Goal: Task Accomplishment & Management: Manage account settings

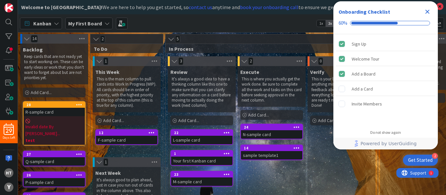
click at [197, 23] on div "Kanban My First Board 1x 2x 3x" at bounding box center [232, 23] width 428 height 18
click at [427, 10] on icon "Close Checklist" at bounding box center [427, 12] width 4 height 4
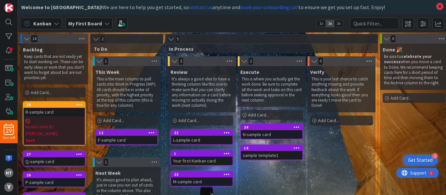
click at [58, 124] on span "Invalid date By [PERSON_NAME]..." at bounding box center [53, 131] width 57 height 14
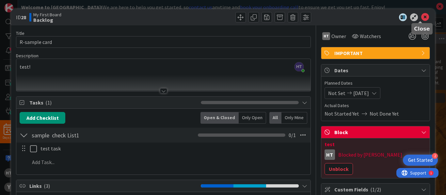
click at [421, 18] on icon at bounding box center [425, 17] width 8 height 8
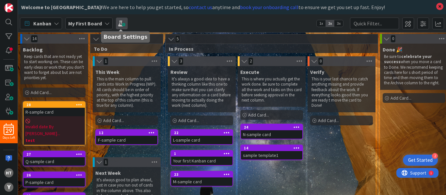
click at [118, 22] on span at bounding box center [122, 24] width 12 height 12
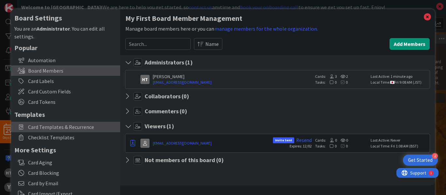
click at [47, 127] on span "Card Templates & Recurrence" at bounding box center [72, 127] width 89 height 8
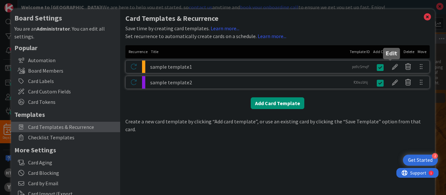
click at [390, 68] on div at bounding box center [394, 66] width 13 height 11
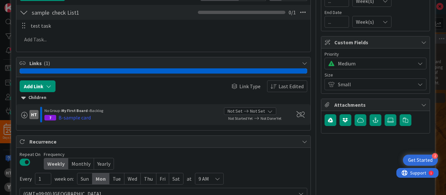
scroll to position [107, 0]
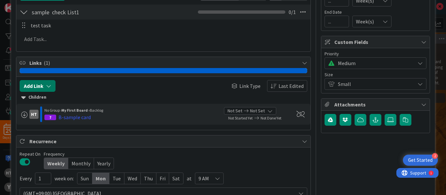
click at [48, 85] on icon "button" at bounding box center [48, 86] width 5 height 5
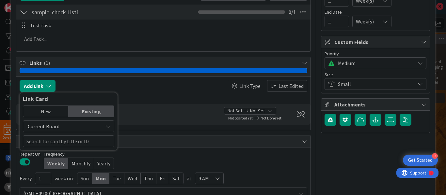
click at [96, 129] on span "Current Board" at bounding box center [62, 126] width 73 height 9
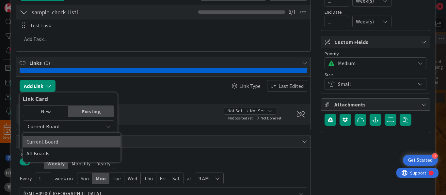
click at [61, 143] on span "Current Board" at bounding box center [71, 142] width 91 height 10
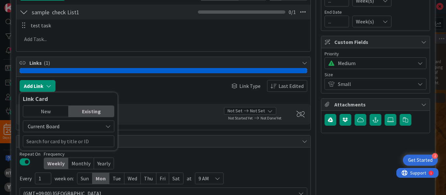
click at [80, 124] on span "Current Board" at bounding box center [62, 126] width 73 height 9
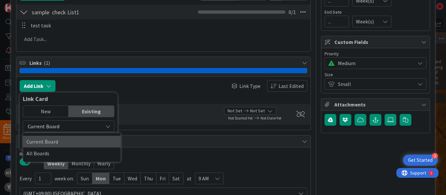
click at [61, 140] on span "Current Board" at bounding box center [71, 142] width 91 height 10
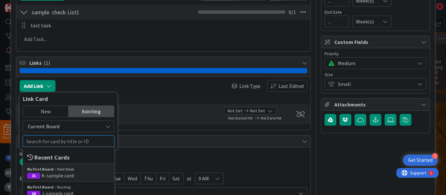
click at [37, 142] on input "text" at bounding box center [68, 142] width 91 height 12
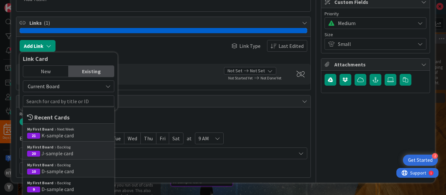
click at [42, 153] on span "J-sample card" at bounding box center [57, 153] width 32 height 7
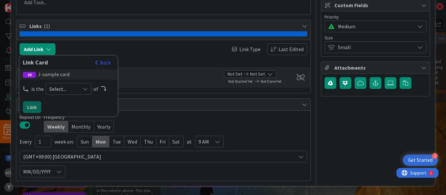
click at [84, 89] on icon at bounding box center [85, 88] width 5 height 5
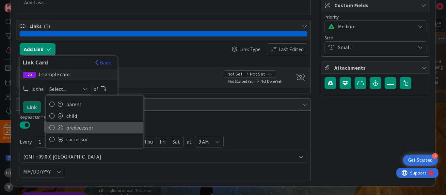
click at [71, 127] on span "predecessor" at bounding box center [103, 128] width 74 height 10
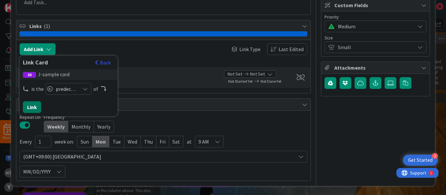
click at [30, 108] on button "Link" at bounding box center [32, 107] width 18 height 12
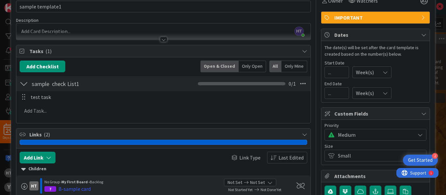
scroll to position [0, 0]
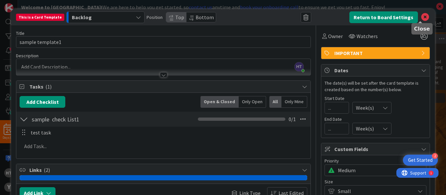
click at [421, 19] on icon at bounding box center [425, 17] width 8 height 8
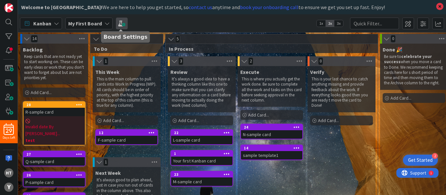
click at [124, 24] on span at bounding box center [122, 24] width 12 height 12
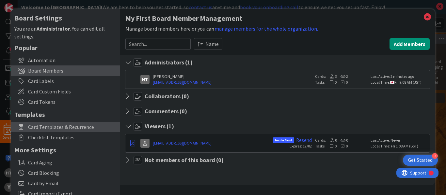
click at [61, 125] on span "Card Templates & Recurrence" at bounding box center [72, 127] width 89 height 8
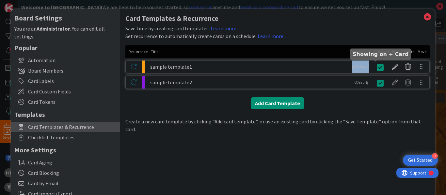
drag, startPoint x: 345, startPoint y: 65, endPoint x: 367, endPoint y: 68, distance: 22.0
click at [367, 68] on div "sample template1 po9zSmqF po9zSmqF" at bounding box center [277, 66] width 304 height 13
copy div "po9zSmqF"
click at [390, 69] on div at bounding box center [394, 66] width 13 height 11
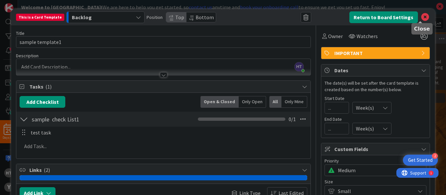
click at [421, 17] on icon at bounding box center [425, 17] width 8 height 8
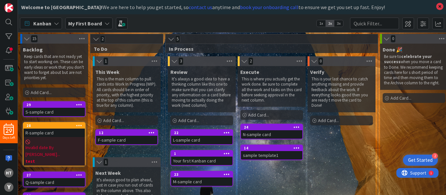
click at [48, 110] on div "S-sample card" at bounding box center [53, 112] width 61 height 8
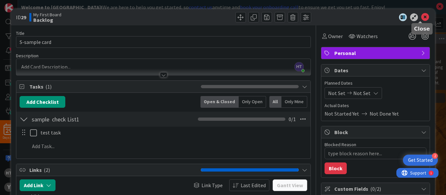
click at [421, 16] on icon at bounding box center [425, 17] width 8 height 8
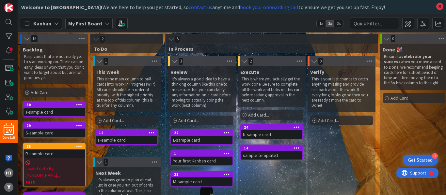
click at [48, 110] on div "T-sample card" at bounding box center [53, 112] width 61 height 8
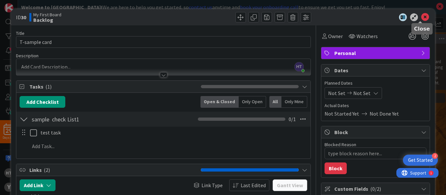
click at [421, 15] on icon at bounding box center [425, 17] width 8 height 8
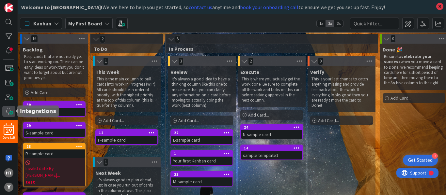
click at [8, 109] on span at bounding box center [8, 111] width 13 height 11
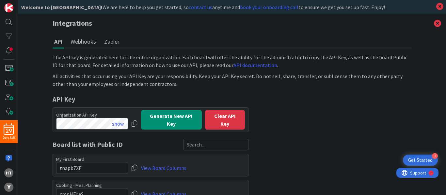
scroll to position [32, 0]
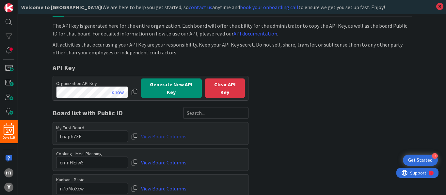
click at [170, 135] on link "View Board Columns" at bounding box center [163, 137] width 45 height 12
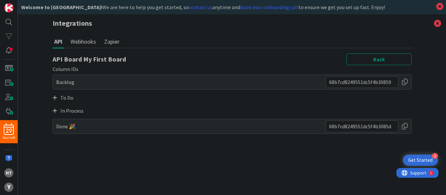
scroll to position [0, 0]
click at [55, 97] on icon at bounding box center [55, 97] width 5 height 5
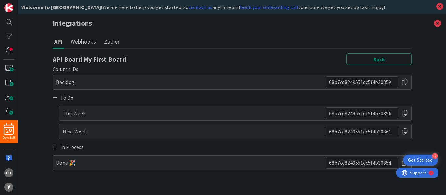
click at [405, 113] on div at bounding box center [404, 114] width 7 height 12
click at [438, 23] on icon at bounding box center [437, 23] width 17 height 18
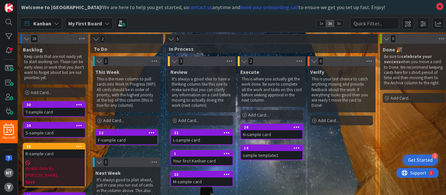
click at [53, 109] on div "T-sample card" at bounding box center [53, 112] width 61 height 8
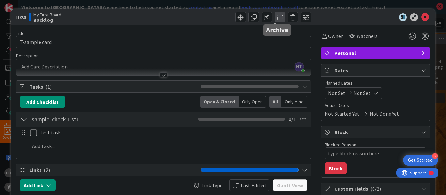
click at [274, 20] on span at bounding box center [279, 17] width 10 height 10
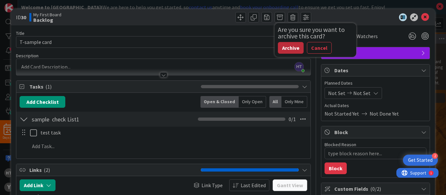
click at [285, 49] on button "Archive" at bounding box center [291, 48] width 26 height 12
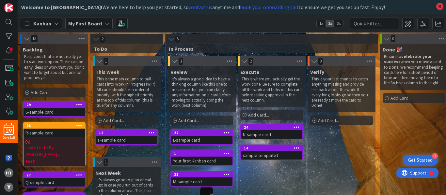
click at [66, 110] on div "S-sample card" at bounding box center [53, 112] width 61 height 8
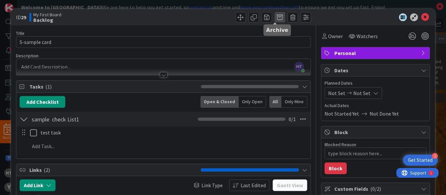
click at [275, 21] on span at bounding box center [279, 17] width 10 height 10
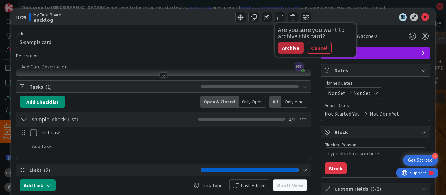
click at [285, 47] on button "Archive" at bounding box center [291, 48] width 26 height 12
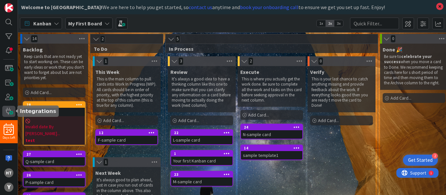
click at [10, 113] on span at bounding box center [8, 111] width 13 height 11
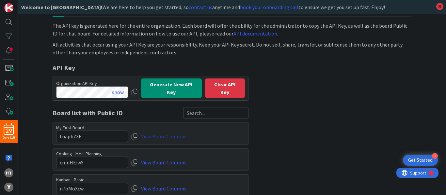
click at [175, 137] on link "View Board Columns" at bounding box center [163, 137] width 45 height 12
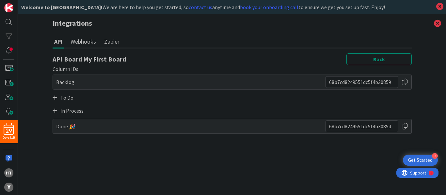
click at [55, 98] on icon at bounding box center [55, 97] width 5 height 5
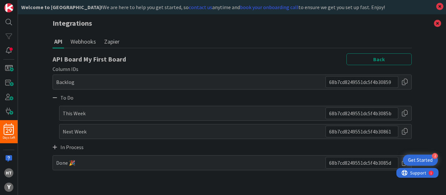
click at [405, 111] on div at bounding box center [404, 114] width 7 height 12
click at [405, 130] on div at bounding box center [404, 132] width 7 height 12
click at [402, 163] on div at bounding box center [404, 163] width 7 height 12
click at [438, 24] on icon at bounding box center [437, 23] width 17 height 18
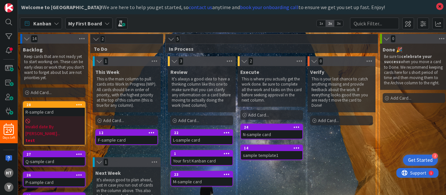
click at [52, 124] on span "Invalid date By [PERSON_NAME]..." at bounding box center [53, 131] width 57 height 14
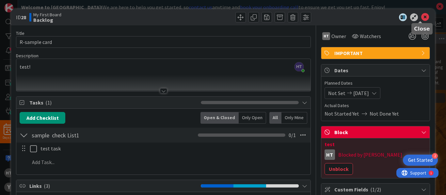
click at [421, 17] on icon at bounding box center [425, 17] width 8 height 8
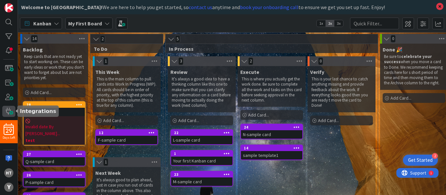
click at [9, 111] on span at bounding box center [8, 111] width 13 height 11
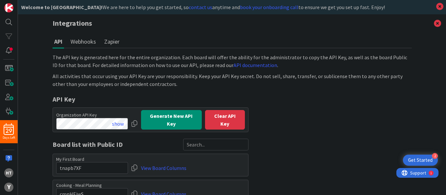
scroll to position [32, 0]
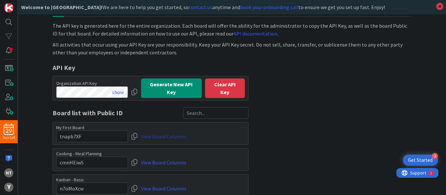
click at [165, 136] on link "View Board Columns" at bounding box center [163, 137] width 45 height 12
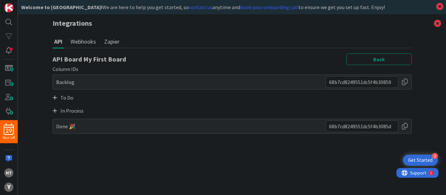
scroll to position [0, 0]
click at [54, 111] on icon at bounding box center [55, 110] width 5 height 5
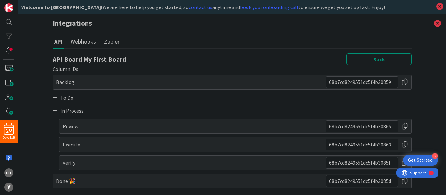
click at [404, 126] on div at bounding box center [404, 127] width 7 height 12
click at [406, 125] on div at bounding box center [404, 127] width 7 height 12
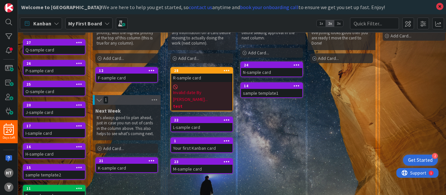
scroll to position [57, 0]
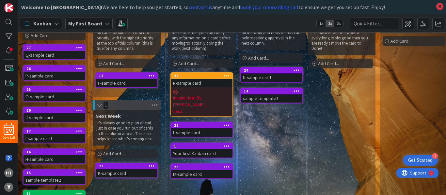
click at [188, 95] on span "Invalid date By [PERSON_NAME]..." at bounding box center [201, 102] width 57 height 14
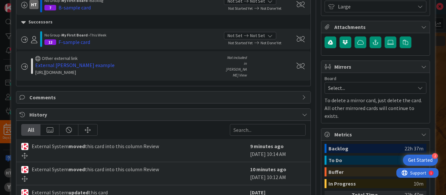
scroll to position [226, 0]
click at [363, 89] on span "Select..." at bounding box center [370, 87] width 84 height 9
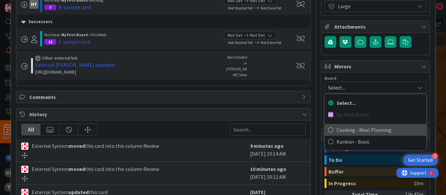
click at [328, 127] on icon at bounding box center [330, 130] width 5 height 10
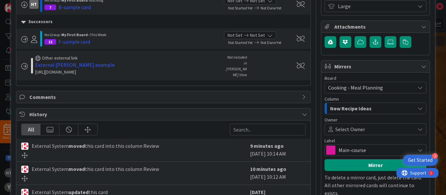
click at [353, 129] on span "Select Owner" at bounding box center [350, 130] width 30 height 8
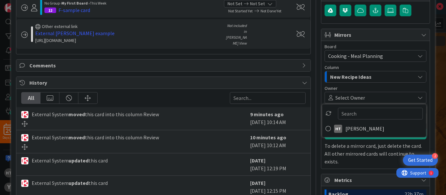
scroll to position [258, 0]
click at [343, 114] on input "text" at bounding box center [380, 113] width 85 height 12
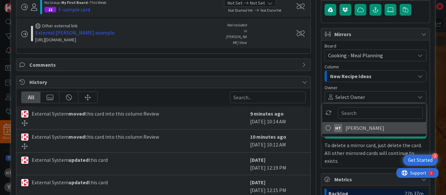
click at [347, 128] on span "[PERSON_NAME]" at bounding box center [364, 128] width 39 height 10
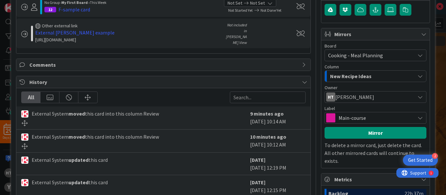
click at [380, 118] on span "Main-course" at bounding box center [374, 118] width 73 height 9
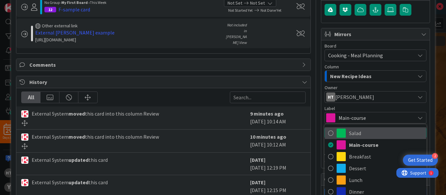
click at [331, 133] on link "Salad" at bounding box center [375, 134] width 101 height 12
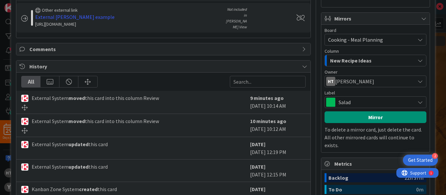
scroll to position [275, 0]
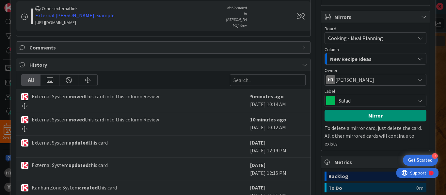
click at [372, 101] on span "Salad" at bounding box center [374, 100] width 73 height 9
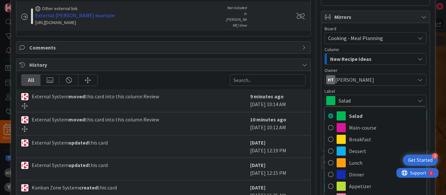
click at [364, 104] on span "Salad" at bounding box center [374, 100] width 73 height 9
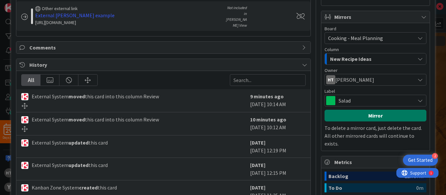
drag, startPoint x: 364, startPoint y: 104, endPoint x: 366, endPoint y: 117, distance: 13.1
click at [366, 117] on div "Board Cooking - Meal Planning My First Board Cooking - Meal Planning Kanban - B…" at bounding box center [375, 86] width 102 height 121
click at [366, 117] on button "Mirror" at bounding box center [375, 116] width 102 height 12
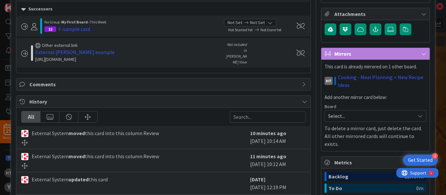
scroll to position [230, 0]
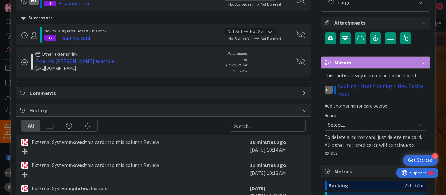
click at [359, 88] on link "Cooking - Meal Planning > New Recipe Ideas" at bounding box center [382, 90] width 88 height 16
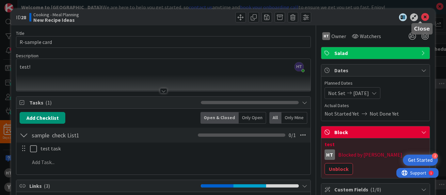
click at [421, 17] on icon at bounding box center [425, 17] width 8 height 8
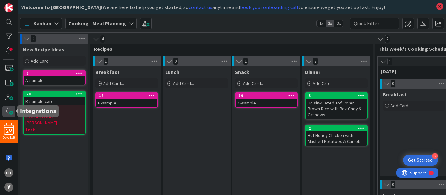
click at [8, 111] on span at bounding box center [8, 111] width 13 height 11
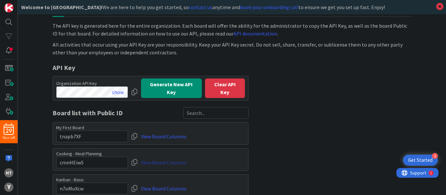
click at [169, 162] on link "View Board Columns" at bounding box center [163, 163] width 45 height 12
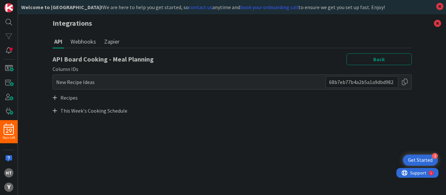
click at [54, 97] on icon at bounding box center [55, 97] width 5 height 5
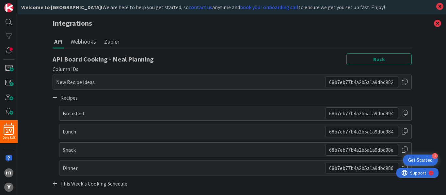
click at [405, 113] on div at bounding box center [404, 114] width 7 height 12
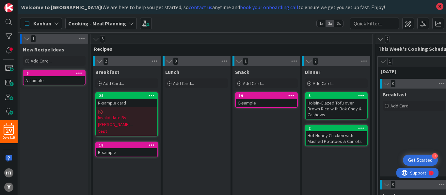
click at [117, 23] on b "Cooking - Meal Planning" at bounding box center [97, 23] width 58 height 7
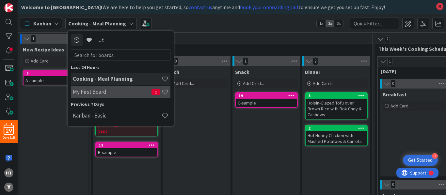
click at [100, 91] on h4 "My First Board" at bounding box center [112, 92] width 79 height 7
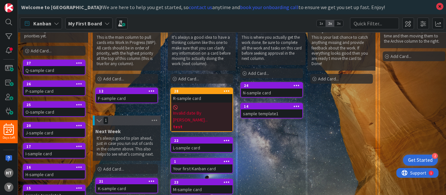
click at [200, 110] on span "Invalid date By [PERSON_NAME]..." at bounding box center [201, 117] width 57 height 14
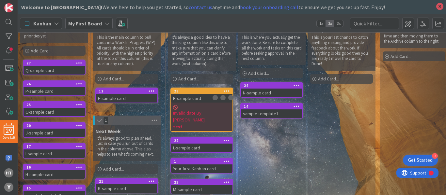
click at [200, 109] on div "13 Backlog Keep cards that are not ready yet to start working on. These can be …" at bounding box center [232, 113] width 428 height 163
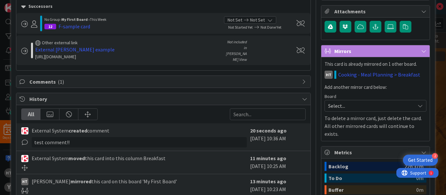
scroll to position [241, 0]
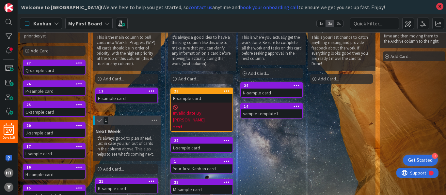
click at [83, 28] on div "My First Board" at bounding box center [88, 24] width 47 height 12
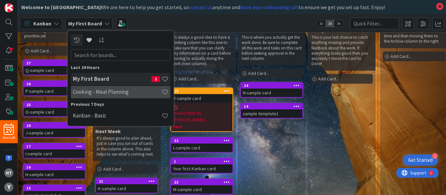
click at [85, 91] on h4 "Cooking - Meal Planning" at bounding box center [117, 92] width 89 height 7
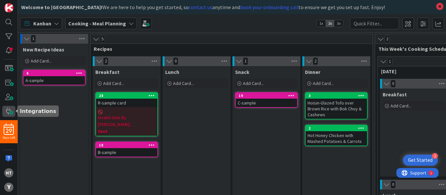
click at [8, 111] on span at bounding box center [8, 111] width 13 height 11
click at [7, 113] on span at bounding box center [8, 111] width 13 height 11
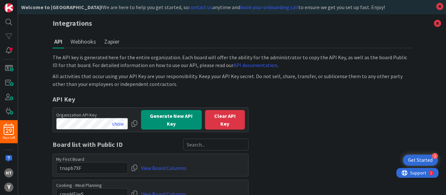
scroll to position [32, 0]
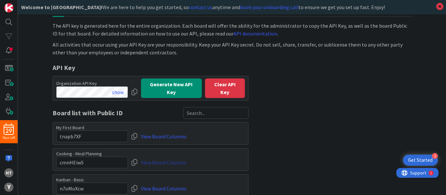
click at [164, 160] on link "View Board Columns" at bounding box center [163, 163] width 45 height 12
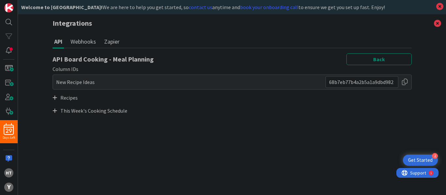
scroll to position [0, 0]
click at [55, 99] on icon at bounding box center [55, 97] width 5 height 5
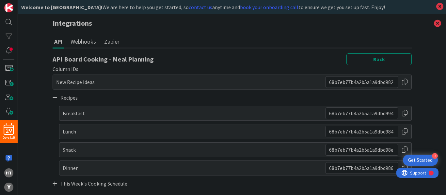
click at [404, 165] on div at bounding box center [404, 169] width 7 height 12
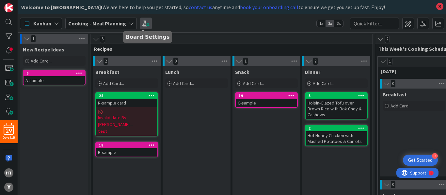
click at [144, 23] on span at bounding box center [146, 24] width 12 height 12
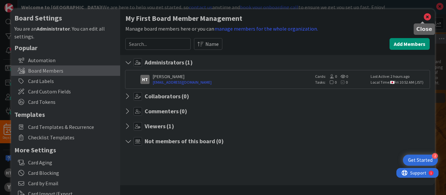
click at [423, 13] on icon at bounding box center [427, 16] width 8 height 9
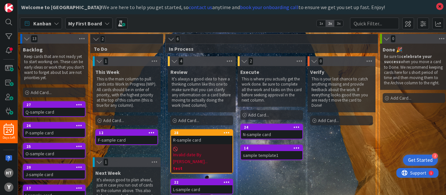
click at [99, 23] on b "My First Board" at bounding box center [85, 23] width 34 height 7
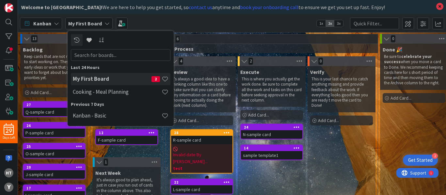
click at [91, 79] on h4 "My First Board" at bounding box center [112, 79] width 79 height 7
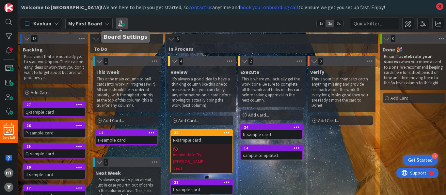
click at [122, 24] on span at bounding box center [122, 24] width 12 height 12
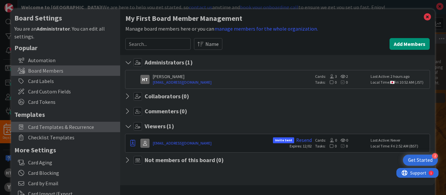
click at [47, 127] on span "Card Templates & Recurrence" at bounding box center [72, 127] width 89 height 8
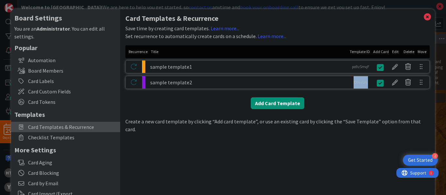
drag, startPoint x: 345, startPoint y: 83, endPoint x: 366, endPoint y: 85, distance: 21.7
click at [366, 85] on div "fO0ezbNj" at bounding box center [360, 82] width 23 height 12
copy div "fO0ezbNj"
click at [389, 67] on div at bounding box center [394, 66] width 13 height 11
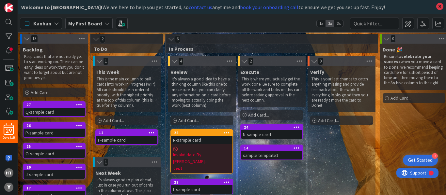
click at [389, 67] on body "2 Get Started 29 Days Left ht y Welcome to Kanban Zone! We are here to help you…" at bounding box center [223, 97] width 446 height 195
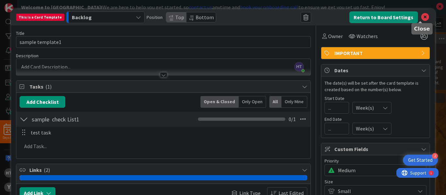
click at [421, 17] on icon at bounding box center [425, 17] width 8 height 8
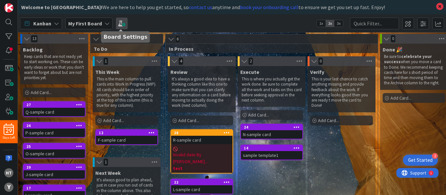
click at [121, 24] on span at bounding box center [122, 24] width 12 height 12
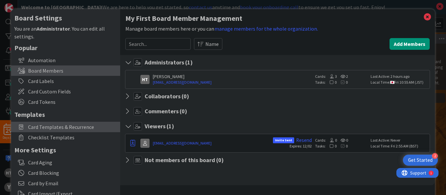
click at [54, 126] on span "Card Templates & Recurrence" at bounding box center [72, 127] width 89 height 8
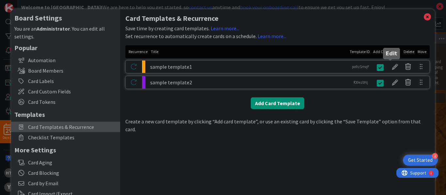
click at [390, 68] on div at bounding box center [394, 66] width 13 height 11
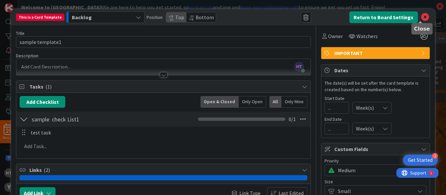
click at [421, 15] on icon at bounding box center [425, 17] width 8 height 8
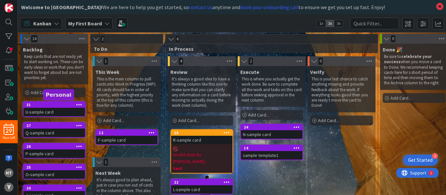
click at [63, 104] on div "31" at bounding box center [55, 105] width 58 height 5
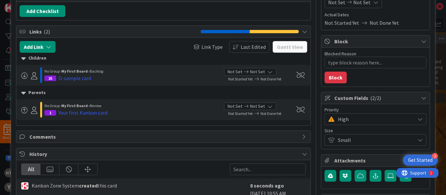
scroll to position [91, 0]
type textarea "x"
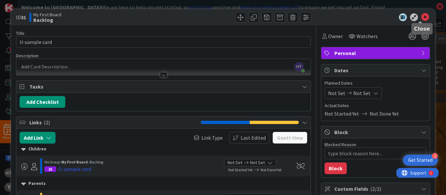
click at [422, 15] on icon at bounding box center [425, 17] width 8 height 8
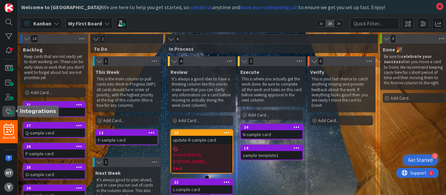
click at [11, 108] on span at bounding box center [8, 111] width 13 height 11
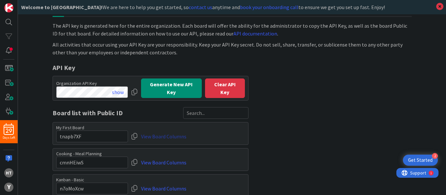
click at [171, 135] on link "View Board Columns" at bounding box center [163, 137] width 45 height 12
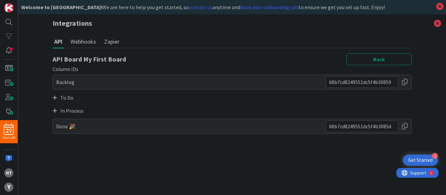
click at [55, 98] on icon at bounding box center [55, 97] width 5 height 5
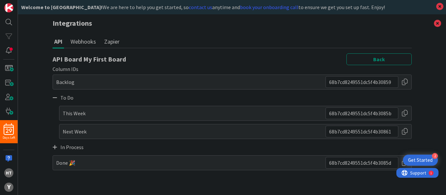
click at [402, 163] on div at bounding box center [404, 163] width 7 height 12
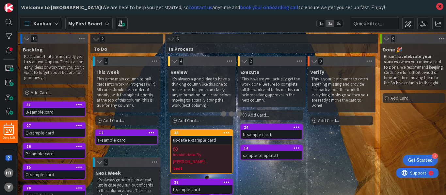
click at [210, 140] on div "update R-sample card" at bounding box center [201, 140] width 61 height 8
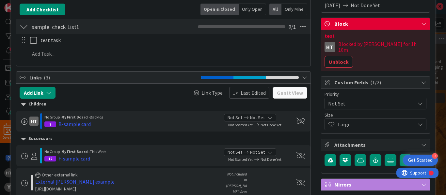
scroll to position [109, 0]
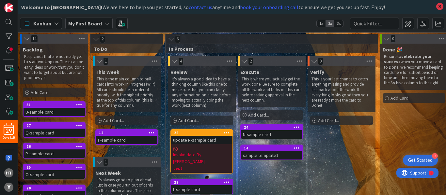
click at [208, 142] on div "update R-sample card" at bounding box center [201, 140] width 61 height 8
click at [10, 111] on span at bounding box center [8, 111] width 13 height 11
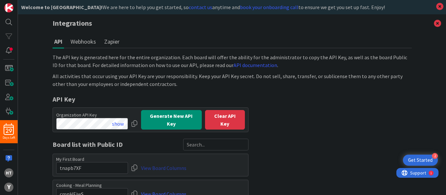
click at [170, 163] on link "View Board Columns" at bounding box center [163, 169] width 45 height 12
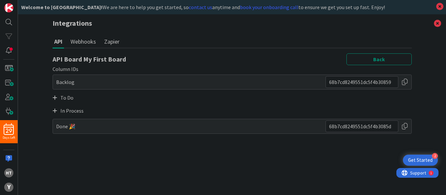
click at [54, 111] on icon at bounding box center [55, 110] width 5 height 5
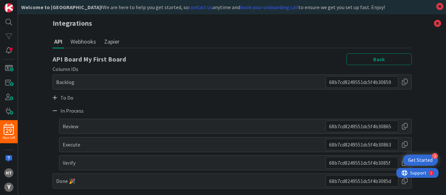
click at [404, 145] on div at bounding box center [404, 145] width 7 height 12
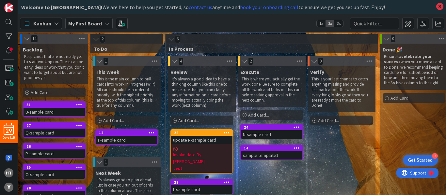
click at [205, 145] on div "Invalid date By haruka... test" at bounding box center [201, 159] width 61 height 29
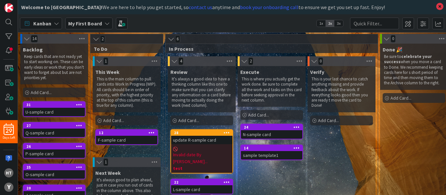
click at [201, 152] on span "Invalid date By [PERSON_NAME]..." at bounding box center [201, 159] width 57 height 14
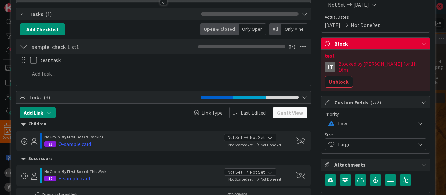
scroll to position [89, 0]
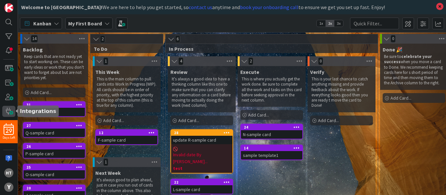
click at [6, 109] on span at bounding box center [8, 111] width 13 height 11
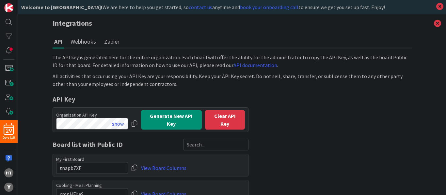
scroll to position [32, 0]
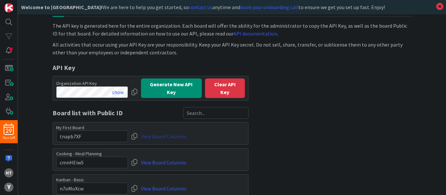
click at [165, 135] on link "View Board Columns" at bounding box center [163, 137] width 45 height 12
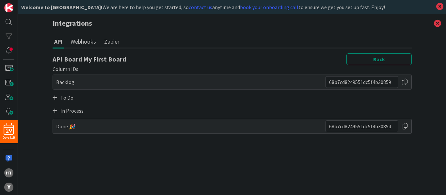
click at [55, 97] on icon at bounding box center [55, 97] width 5 height 5
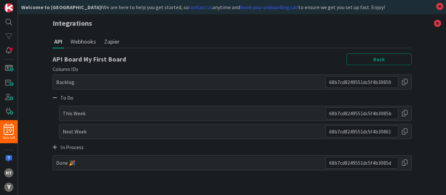
click at [406, 112] on div at bounding box center [404, 114] width 7 height 12
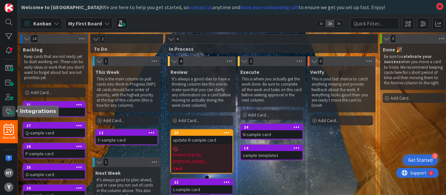
click at [12, 107] on span at bounding box center [8, 111] width 13 height 11
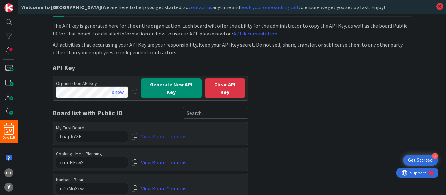
click at [160, 134] on link "View Board Columns" at bounding box center [163, 137] width 45 height 12
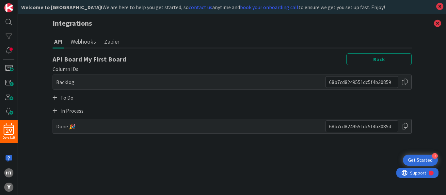
click at [54, 97] on icon at bounding box center [55, 97] width 5 height 5
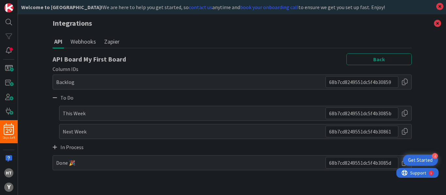
click at [403, 114] on div at bounding box center [404, 114] width 7 height 12
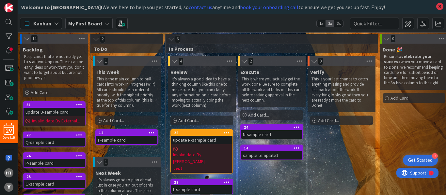
click at [70, 119] on span "Invalid date By External..." at bounding box center [56, 121] width 48 height 7
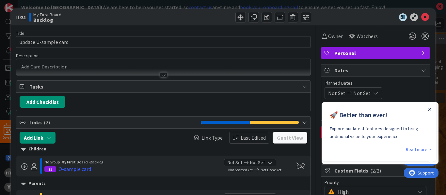
click at [429, 109] on icon "Close Announcement" at bounding box center [429, 109] width 3 height 3
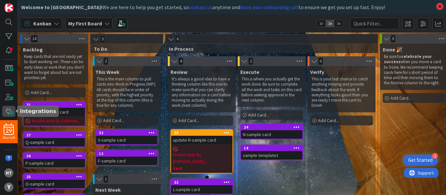
click at [6, 113] on span at bounding box center [8, 111] width 13 height 11
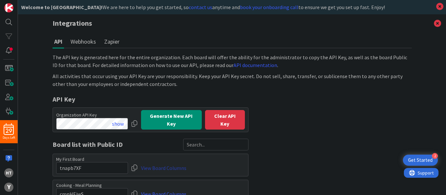
click at [169, 163] on link "View Board Columns" at bounding box center [163, 169] width 45 height 12
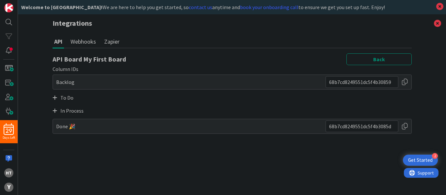
click at [56, 109] on icon at bounding box center [55, 110] width 5 height 5
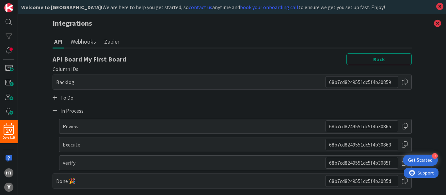
click at [402, 164] on div at bounding box center [404, 163] width 7 height 12
click at [437, 21] on icon at bounding box center [437, 23] width 17 height 18
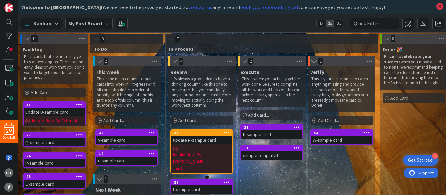
click at [88, 25] on b "My First Board" at bounding box center [85, 23] width 34 height 7
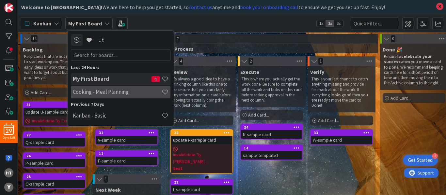
click at [85, 89] on h4 "Cooking - Meal Planning" at bounding box center [117, 92] width 89 height 7
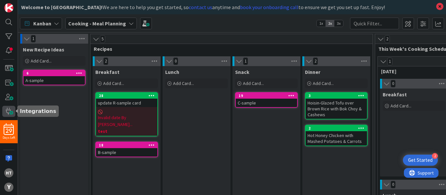
click at [9, 111] on span at bounding box center [8, 111] width 13 height 11
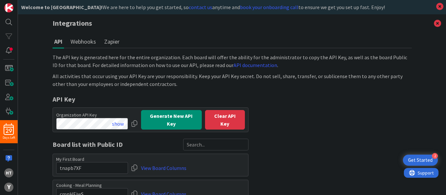
scroll to position [32, 0]
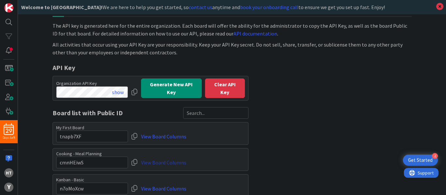
click at [166, 159] on link "View Board Columns" at bounding box center [163, 163] width 45 height 12
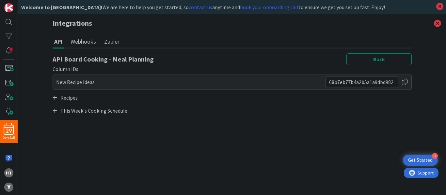
scroll to position [0, 0]
click at [54, 96] on icon at bounding box center [55, 97] width 5 height 5
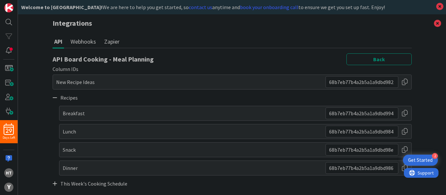
click at [404, 131] on div at bounding box center [404, 132] width 7 height 12
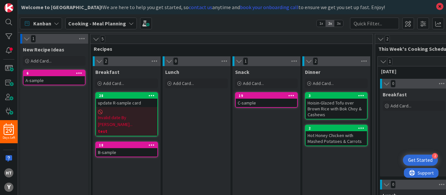
click at [136, 115] on span "Invalid date By [PERSON_NAME]..." at bounding box center [126, 122] width 57 height 14
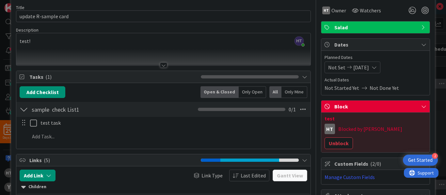
scroll to position [25, 0]
